Goal: Check status: Check status

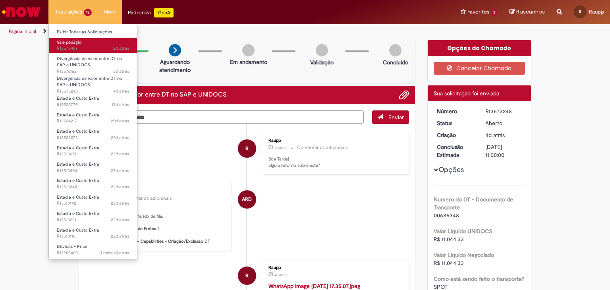
click at [77, 46] on span "2d atrás 2 dias atrás R13578407" at bounding box center [93, 48] width 72 height 6
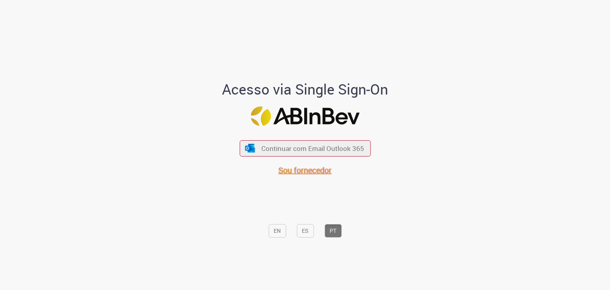
click at [293, 173] on span "Sou fornecedor" at bounding box center [304, 170] width 53 height 11
click at [297, 172] on span "Sou fornecedor" at bounding box center [304, 170] width 53 height 11
